Goal: Task Accomplishment & Management: Complete application form

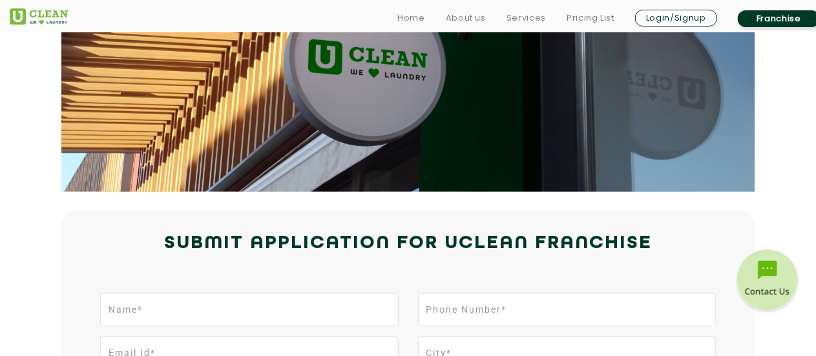
scroll to position [259, 0]
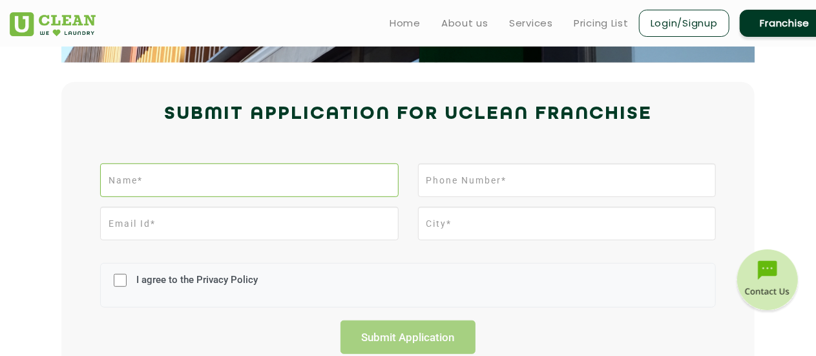
click at [288, 174] on input "text" at bounding box center [249, 181] width 298 height 34
type input "[PERSON_NAME]"
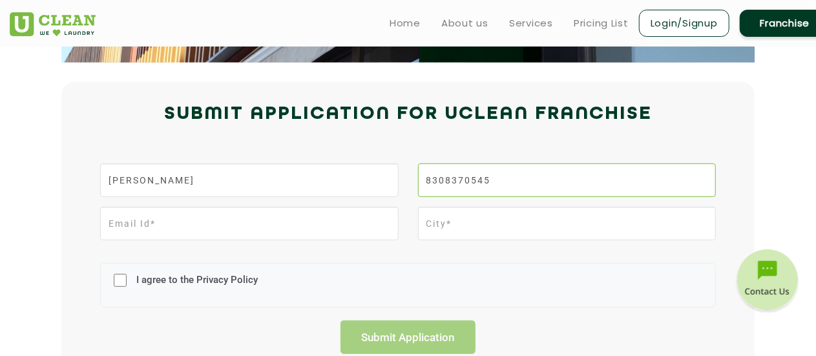
type input "8308370545"
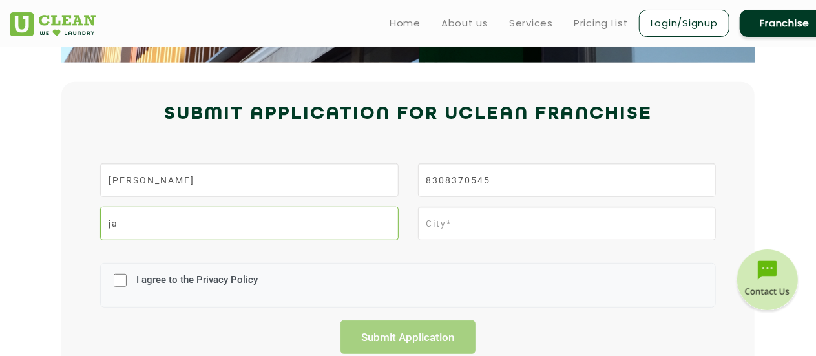
type input "j"
type input "[EMAIL_ADDRESS][DOMAIN_NAME]"
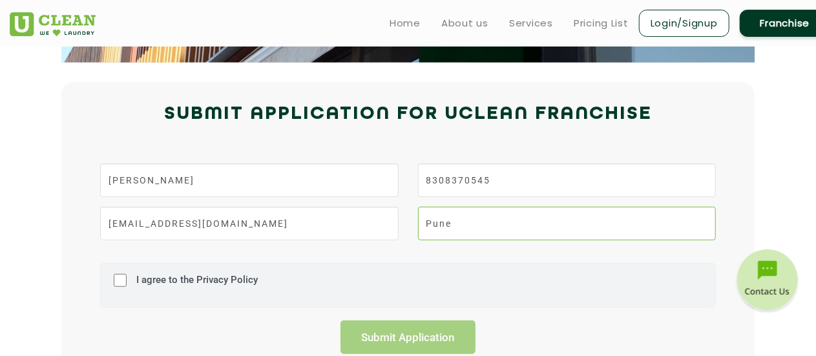
type input "Pune"
click at [125, 284] on input "I agree to the Privacy Policy" at bounding box center [120, 281] width 13 height 34
checkbox input "true"
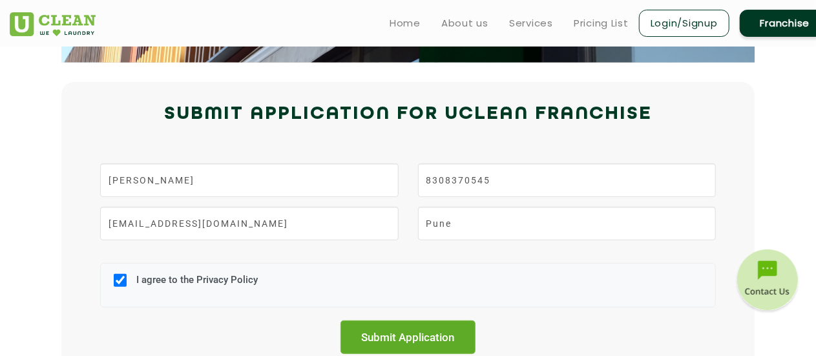
click at [421, 334] on input "Submit Application" at bounding box center [409, 338] width 136 height 34
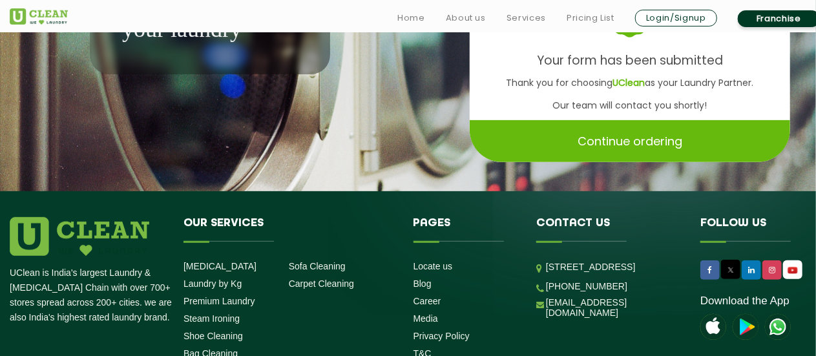
scroll to position [259, 0]
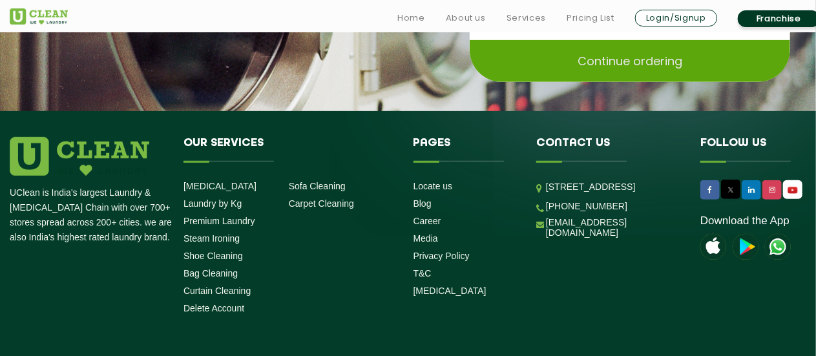
click at [651, 68] on p "Continue ordering" at bounding box center [630, 61] width 105 height 23
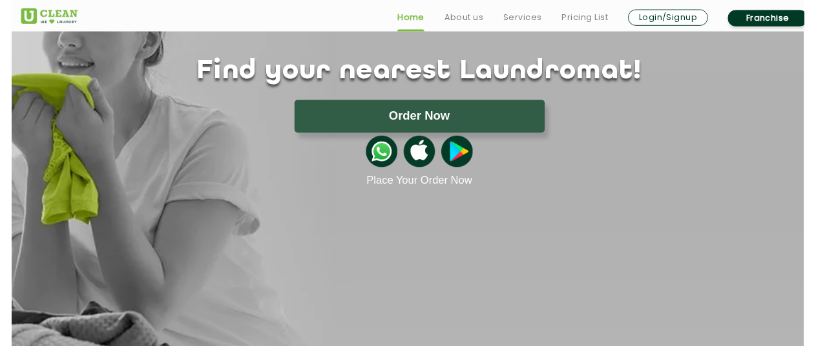
scroll to position [129, 0]
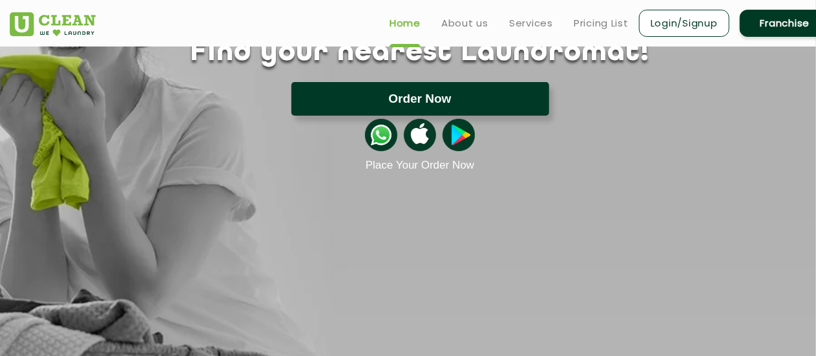
click at [493, 106] on button "Order Now" at bounding box center [421, 99] width 258 height 34
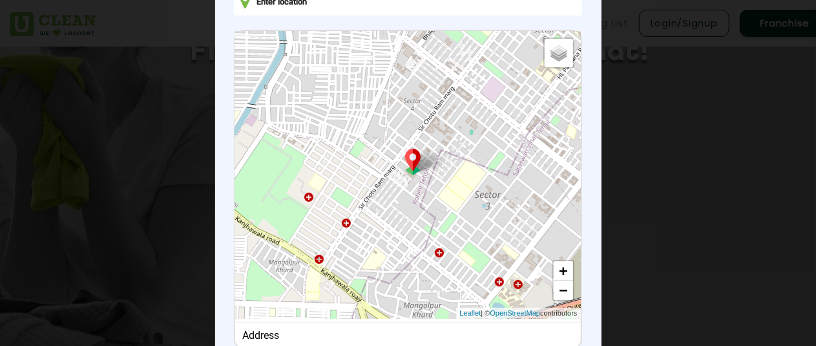
click at [389, 15] on input "text" at bounding box center [408, 0] width 348 height 29
click at [389, 7] on input "text" at bounding box center [408, 0] width 348 height 29
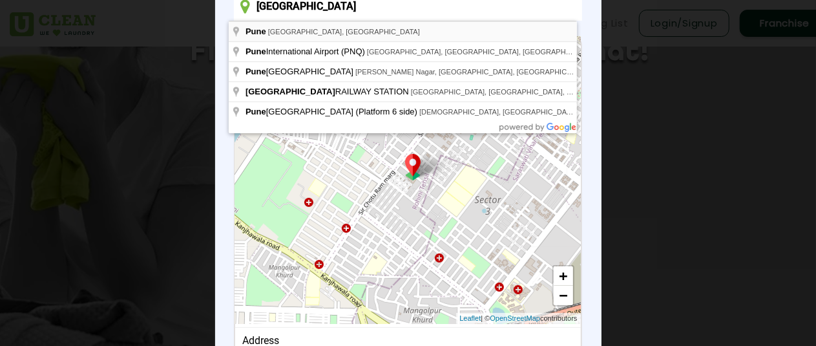
type input "[GEOGRAPHIC_DATA], [GEOGRAPHIC_DATA], [GEOGRAPHIC_DATA]"
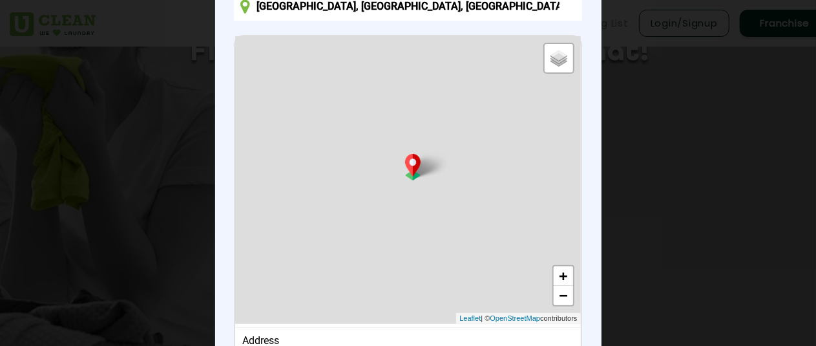
scroll to position [232, 0]
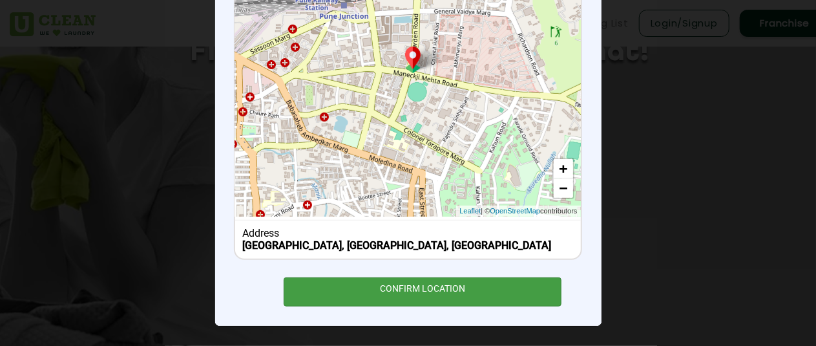
click at [436, 294] on div "CONFIRM LOCATION" at bounding box center [423, 291] width 279 height 29
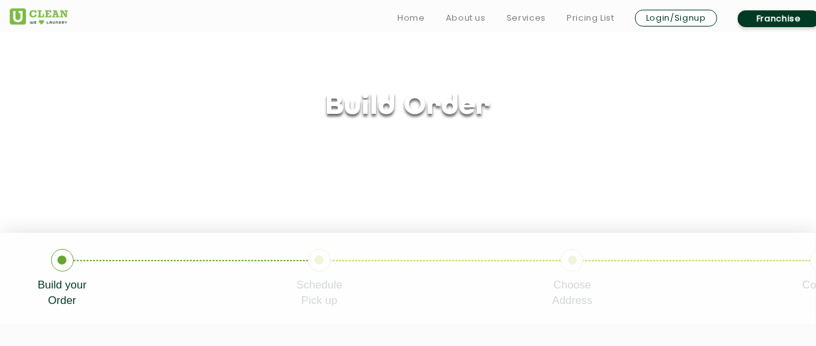
scroll to position [194, 0]
